Goal: Task Accomplishment & Management: Use online tool/utility

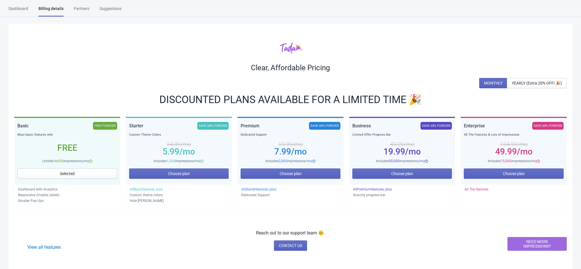
click at [17, 9] on div "Dashboard" at bounding box center [19, 11] width 20 height 10
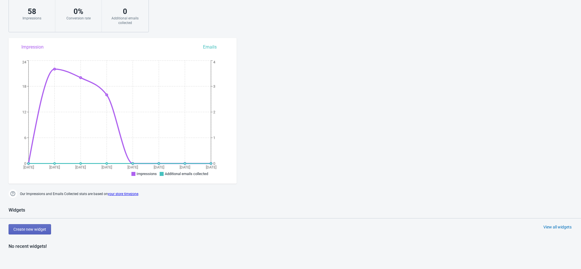
scroll to position [43, 0]
click at [40, 227] on span "Create new widget" at bounding box center [29, 229] width 33 height 5
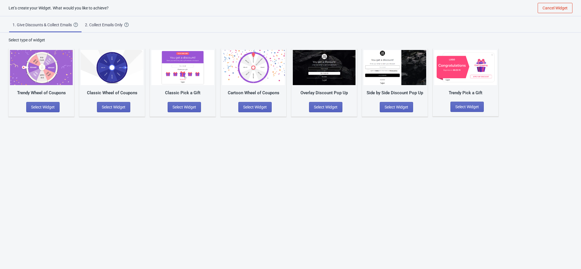
click at [112, 23] on div "2. Collect Emails Only" at bounding box center [104, 25] width 39 height 6
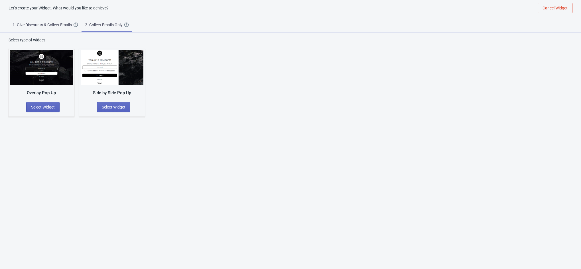
click at [62, 24] on div "1. Give Discounts & Collect Emails" at bounding box center [43, 25] width 61 height 6
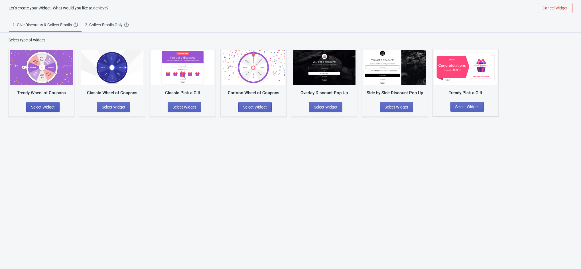
click at [46, 105] on span "Select Widget" at bounding box center [43, 107] width 24 height 5
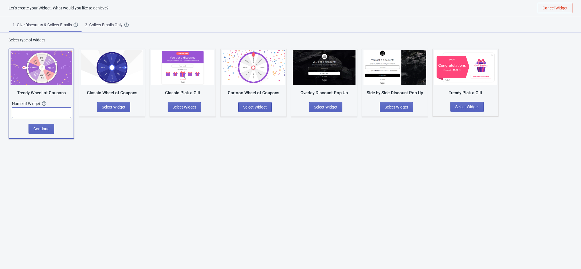
click at [36, 115] on input "text" at bounding box center [41, 112] width 59 height 10
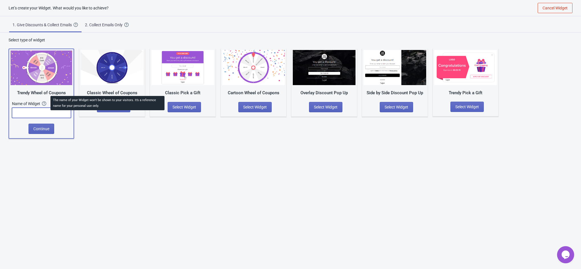
scroll to position [0, 0]
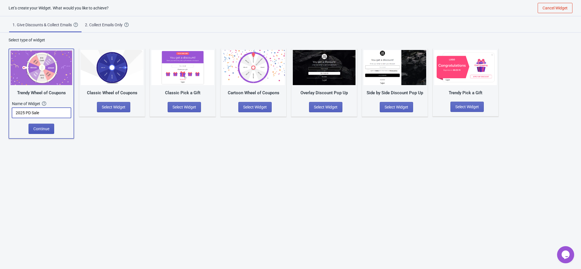
type input "2025 PD Sale"
click at [39, 127] on span "Continue" at bounding box center [41, 128] width 16 height 5
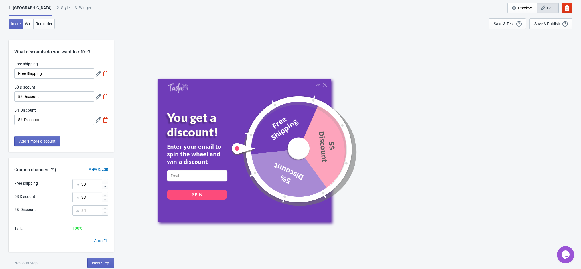
click at [57, 7] on div "2 . Style" at bounding box center [63, 10] width 13 height 10
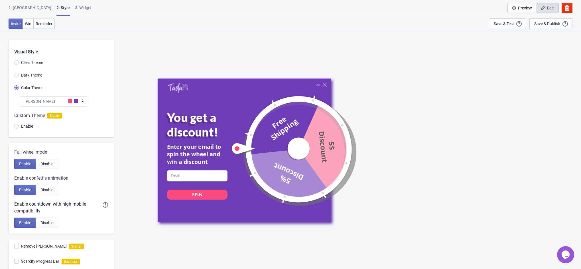
click at [75, 11] on div "3. Widget" at bounding box center [83, 10] width 17 height 10
select select "once"
select select "1"
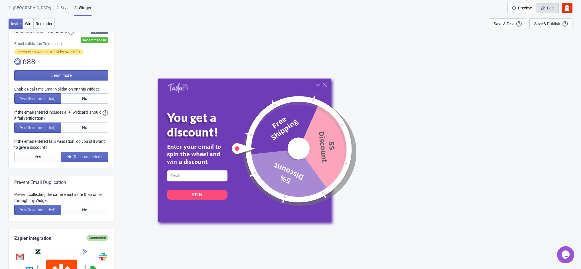
scroll to position [128, 0]
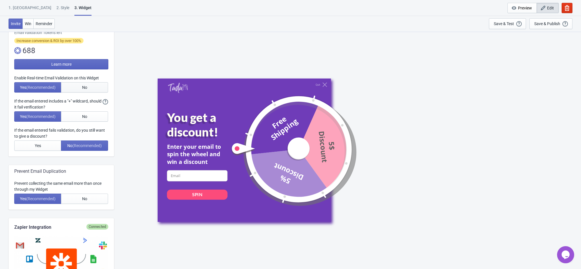
click at [84, 89] on span "No" at bounding box center [84, 87] width 5 height 5
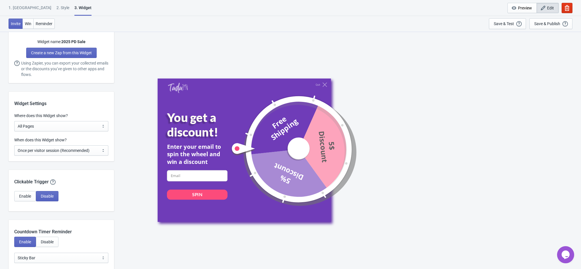
scroll to position [385, 0]
click at [57, 125] on select "All Pages All Product Pages All Blog Pages All Static Pages Specific Product(s)…" at bounding box center [61, 125] width 94 height 10
select select "specificURL"
click at [14, 120] on select "All Pages All Product Pages All Blog Pages All Static Pages Specific Product(s)…" at bounding box center [61, 125] width 94 height 10
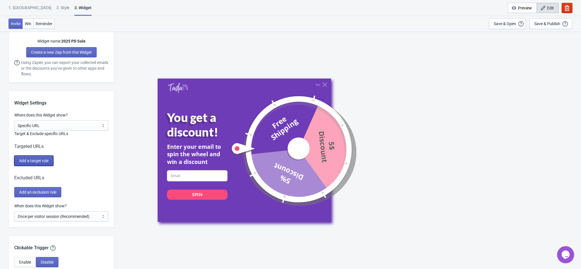
click at [29, 161] on span "Add a target rule" at bounding box center [33, 160] width 29 height 5
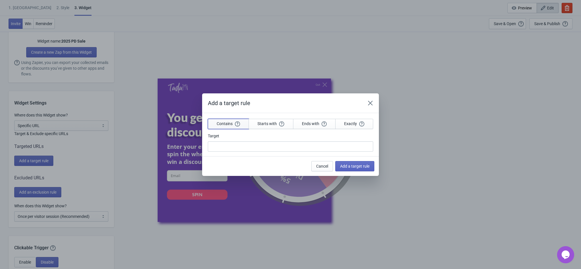
click at [228, 124] on span "Contains" at bounding box center [228, 123] width 23 height 5
click at [369, 103] on icon "Close" at bounding box center [370, 103] width 6 height 6
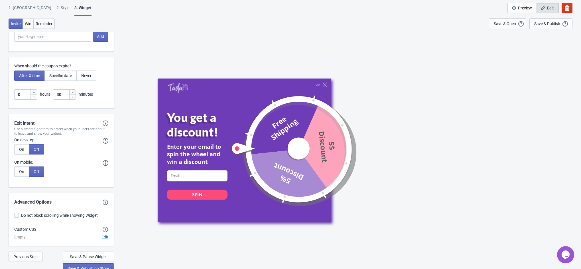
scroll to position [1462, 0]
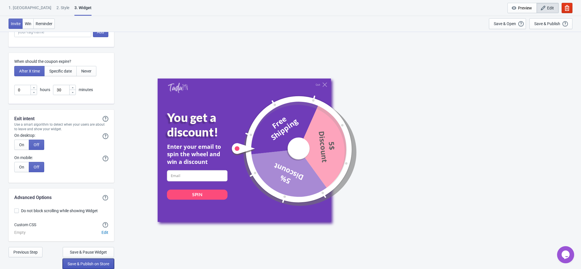
click at [101, 262] on span "Save & Publish on Store" at bounding box center [89, 263] width 42 height 5
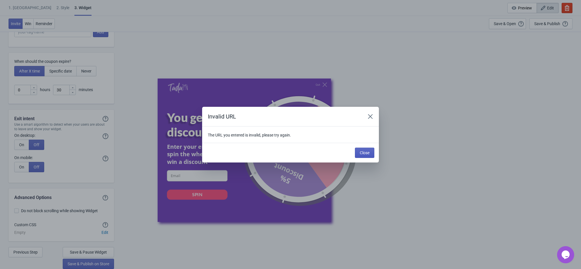
click at [366, 152] on span "Close" at bounding box center [365, 152] width 10 height 5
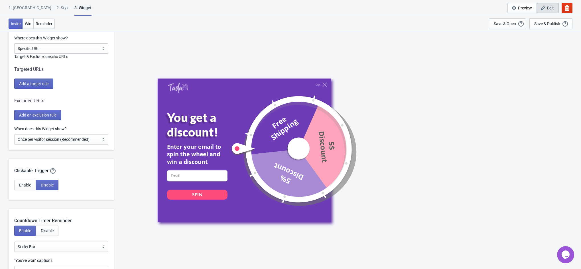
scroll to position [436, 0]
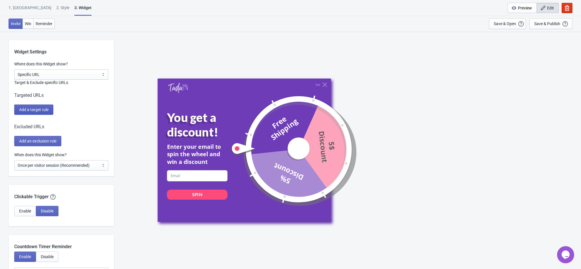
click at [35, 108] on span "Add a target rule" at bounding box center [33, 109] width 29 height 5
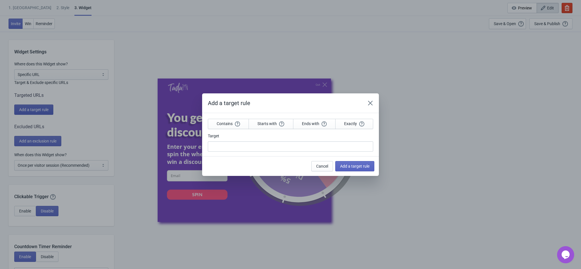
scroll to position [0, 0]
click at [245, 122] on button "Contains" at bounding box center [228, 124] width 41 height 10
click at [304, 149] on input "Target" at bounding box center [290, 146] width 165 height 10
type input "livepage-test"
click at [362, 162] on button "Add a target rule" at bounding box center [354, 166] width 39 height 10
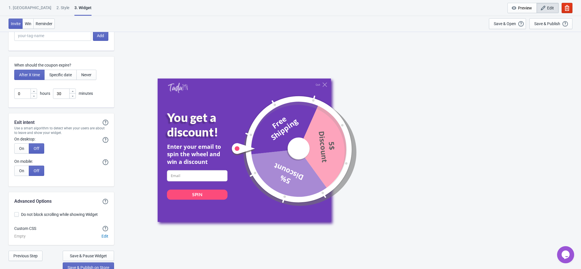
scroll to position [1479, 0]
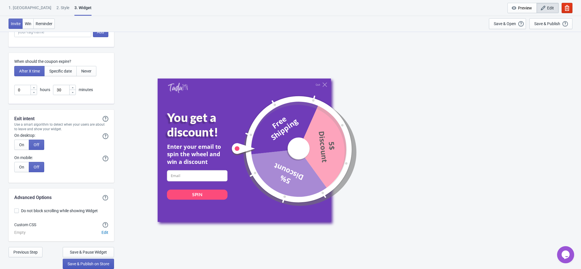
click at [105, 263] on span "Save & Publish on Store" at bounding box center [89, 263] width 42 height 5
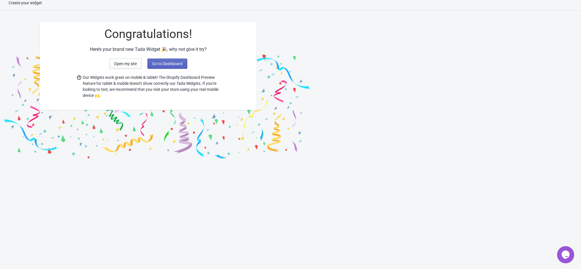
scroll to position [6, 0]
click at [166, 62] on span "Go to Dashboard" at bounding box center [167, 63] width 30 height 5
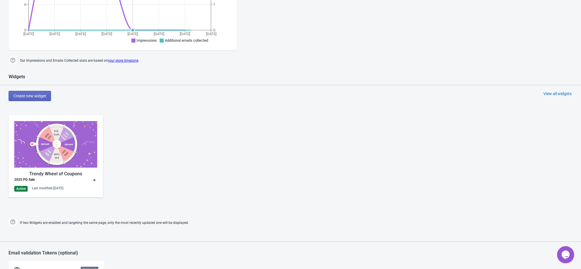
scroll to position [177, 0]
click at [90, 184] on div "Trendy Wheel of Coupons 2025 PD Sale Active Last modified: [DATE]" at bounding box center [55, 155] width 83 height 70
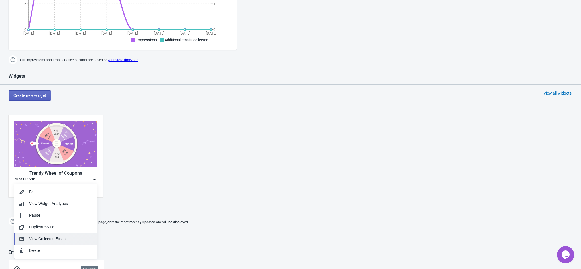
click at [39, 237] on div "View Collected Emails" at bounding box center [61, 238] width 64 height 6
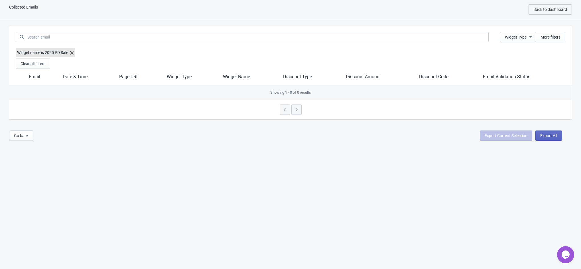
scroll to position [6, 0]
click at [72, 53] on icon at bounding box center [71, 52] width 3 height 3
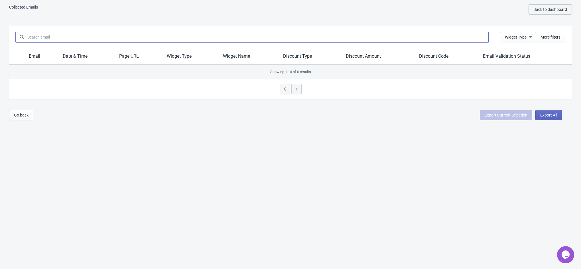
click at [329, 33] on input at bounding box center [257, 37] width 461 height 10
click at [525, 35] on span "Widget Type" at bounding box center [516, 37] width 22 height 5
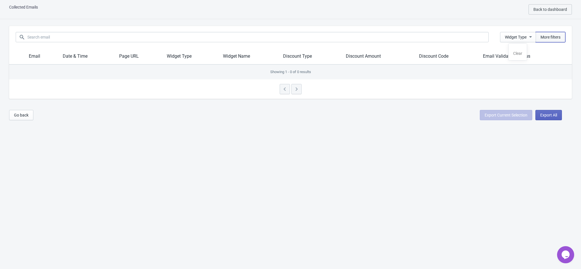
click at [559, 36] on span "More filters" at bounding box center [550, 37] width 20 height 5
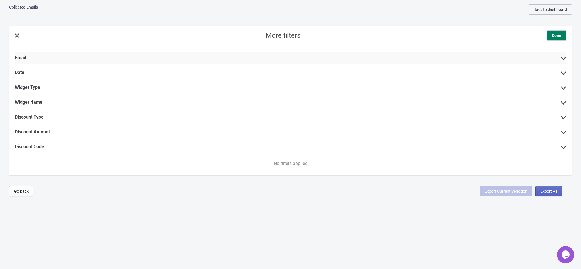
click at [19, 58] on label "Email" at bounding box center [20, 58] width 11 height 6
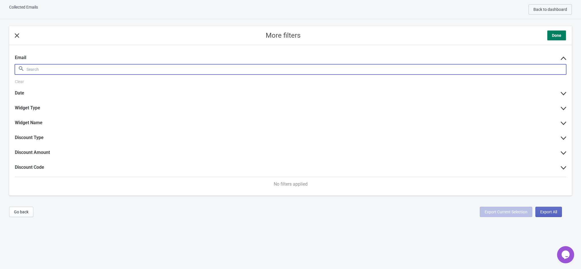
click at [42, 69] on input at bounding box center [296, 69] width 540 height 10
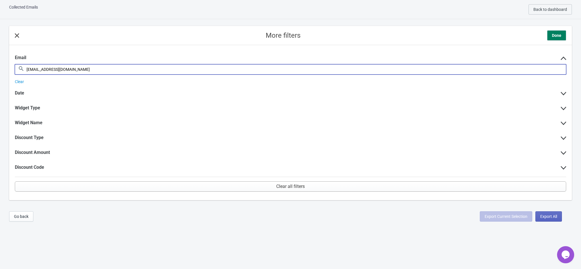
type input "[EMAIL_ADDRESS][DOMAIN_NAME]"
click at [556, 30] on button "Done" at bounding box center [556, 35] width 19 height 10
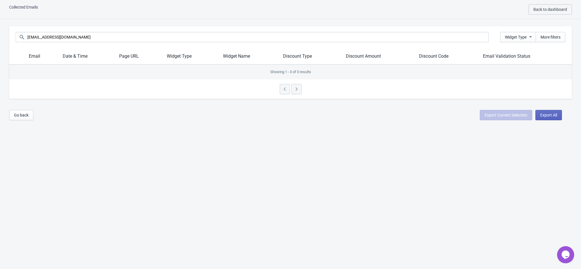
click at [326, 190] on div "Collected Emails Back to dashboard [EMAIL_ADDRESS][DOMAIN_NAME] Widget Type Mor…" at bounding box center [290, 134] width 581 height 269
